Goal: Task Accomplishment & Management: Manage account settings

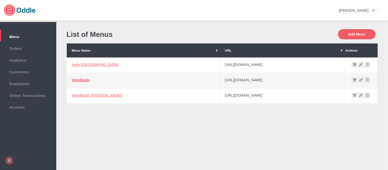
click at [86, 78] on link "Woodlands" at bounding box center [81, 80] width 18 height 4
click at [91, 98] on td "Woodlands (Wan Chai)" at bounding box center [143, 95] width 153 height 15
click at [91, 98] on td "Woodlands ([PERSON_NAME])" at bounding box center [143, 95] width 153 height 15
click at [93, 96] on link "Woodlands ([PERSON_NAME])" at bounding box center [97, 95] width 51 height 4
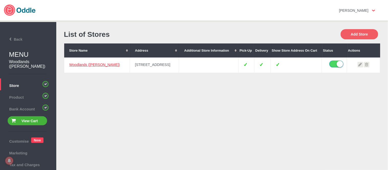
click at [93, 63] on link "Woodlands (Wan Chai)" at bounding box center [94, 65] width 51 height 4
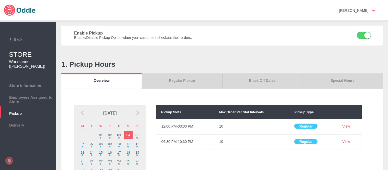
click at [335, 81] on link "Special Hours" at bounding box center [343, 80] width 80 height 15
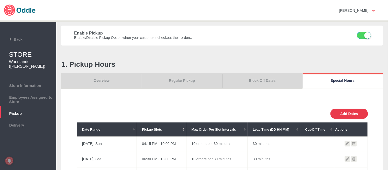
click at [353, 116] on button "Add Dates" at bounding box center [349, 114] width 38 height 10
select select "30"
type input "10"
type input "0"
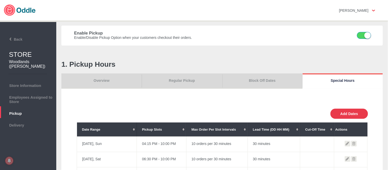
type input "30"
select select "11:00 AM"
select select "11:00 PM"
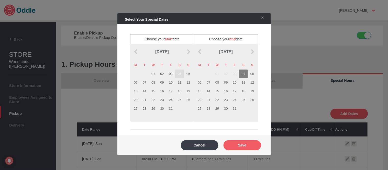
click at [178, 74] on td "04" at bounding box center [179, 74] width 9 height 9
click at [243, 74] on td "04" at bounding box center [243, 74] width 9 height 9
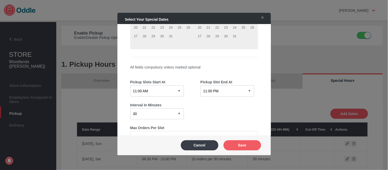
scroll to position [85, 0]
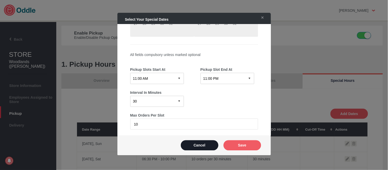
click at [193, 143] on button "Cancel" at bounding box center [200, 145] width 38 height 10
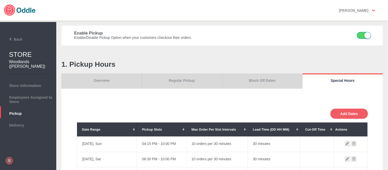
click at [118, 81] on link "Overview" at bounding box center [101, 80] width 80 height 15
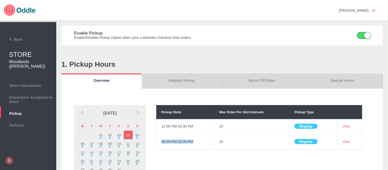
drag, startPoint x: 160, startPoint y: 141, endPoint x: 195, endPoint y: 140, distance: 34.6
click at [195, 140] on td "06:30 PM-10:30 PM" at bounding box center [185, 142] width 58 height 15
copy td "06:30 PM-10:30 PM"
click at [350, 80] on link "Special Hours" at bounding box center [343, 80] width 80 height 15
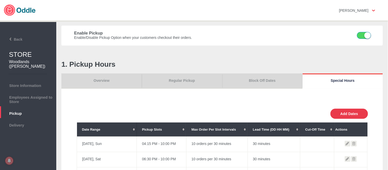
click at [341, 112] on button "Add Dates" at bounding box center [349, 114] width 38 height 10
select select "11:00 AM"
select select "11:00 PM"
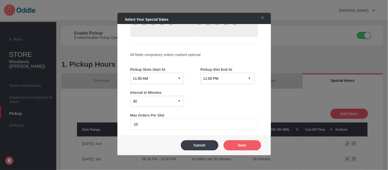
scroll to position [86, 0]
click at [157, 77] on select "12:15 AM 12:30 AM 12:45 AM 01:00 AM 01:15 AM 01:30 AM 01:45 AM 02:00 AM 02:15 A…" at bounding box center [157, 77] width 54 height 11
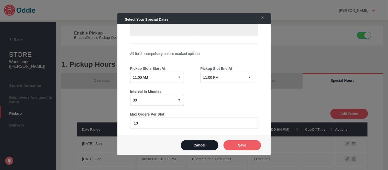
click at [210, 145] on button "Cancel" at bounding box center [200, 145] width 38 height 10
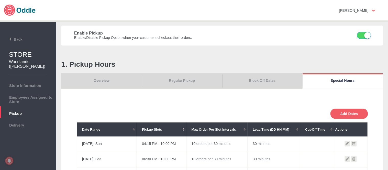
click at [115, 84] on link "Overview" at bounding box center [101, 80] width 80 height 15
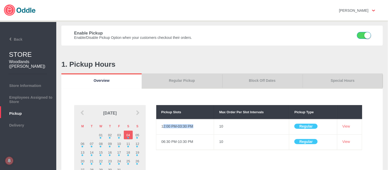
drag, startPoint x: 163, startPoint y: 126, endPoint x: 202, endPoint y: 127, distance: 38.9
click at [202, 127] on td "12:00 PM-03:30 PM" at bounding box center [185, 126] width 58 height 15
copy td "2:00 PM-03:30 PM"
click at [272, 81] on link "Block Off Dates" at bounding box center [262, 80] width 80 height 15
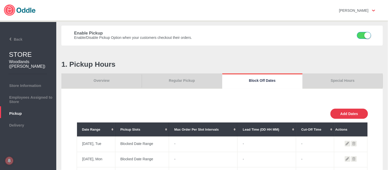
click at [359, 115] on button "Add Dates" at bounding box center [349, 114] width 38 height 10
select select "0"
type input "0"
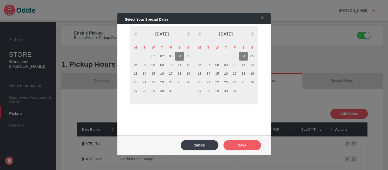
scroll to position [17, 0]
click at [182, 55] on td "04" at bounding box center [179, 56] width 9 height 9
click at [246, 55] on td "04" at bounding box center [243, 56] width 9 height 9
click at [250, 146] on button "Save" at bounding box center [243, 145] width 38 height 10
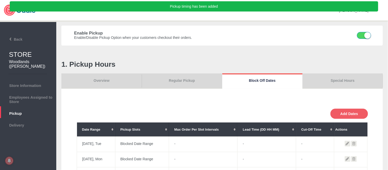
click at [90, 77] on link "Overview" at bounding box center [101, 80] width 80 height 15
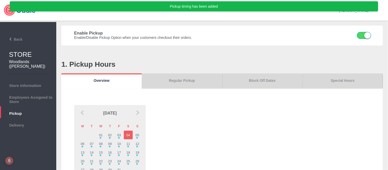
click at [329, 84] on link "Special Hours" at bounding box center [343, 80] width 80 height 15
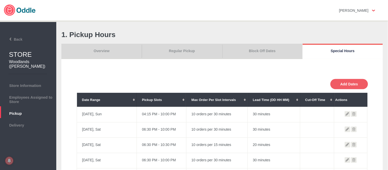
scroll to position [28, 0]
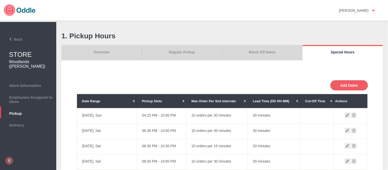
click at [106, 49] on link "Overview" at bounding box center [101, 52] width 80 height 15
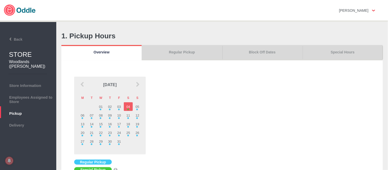
drag, startPoint x: 196, startPoint y: 53, endPoint x: 243, endPoint y: 52, distance: 47.1
click at [196, 52] on link "Regular Pickup" at bounding box center [182, 52] width 80 height 15
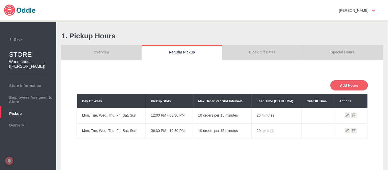
click at [249, 52] on link "Block Off Dates" at bounding box center [262, 52] width 80 height 15
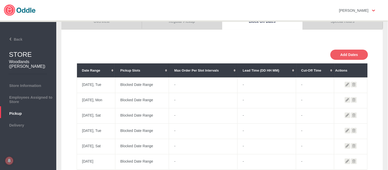
scroll to position [0, 0]
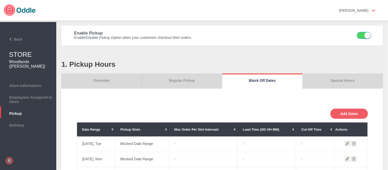
click at [102, 79] on link "Overview" at bounding box center [101, 80] width 80 height 15
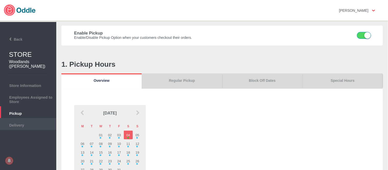
click at [32, 126] on span "Delivery" at bounding box center [28, 125] width 51 height 6
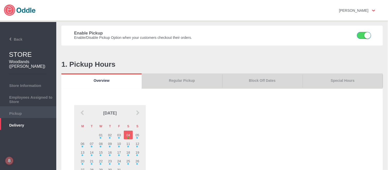
click at [32, 110] on span "Pickup" at bounding box center [28, 113] width 51 height 6
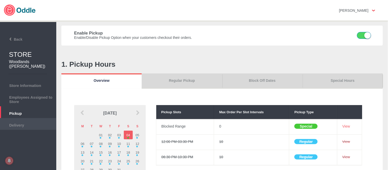
click at [27, 124] on span "Delivery" at bounding box center [28, 125] width 51 height 6
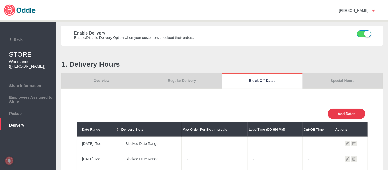
click at [357, 111] on button "Add Dates" at bounding box center [347, 114] width 38 height 10
select select "0"
type input "0"
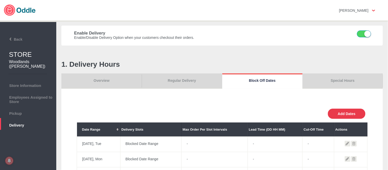
type input "30"
select select "11:00 AM"
select select "11:00 PM"
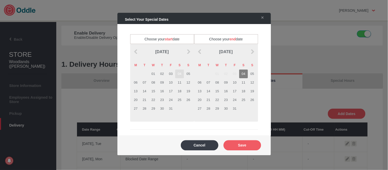
click at [178, 75] on td "04" at bounding box center [179, 74] width 9 height 9
click at [241, 75] on td "04" at bounding box center [243, 74] width 9 height 9
click at [251, 142] on button "Save" at bounding box center [243, 145] width 38 height 10
